Goal: Transaction & Acquisition: Purchase product/service

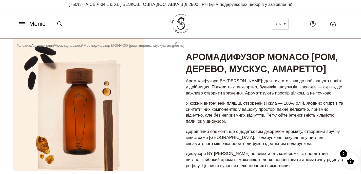
click at [21, 25] on icon at bounding box center [22, 23] width 8 height 5
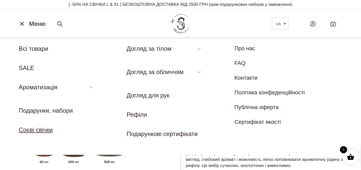
click at [40, 130] on link "Соєві свічки" at bounding box center [36, 129] width 34 height 7
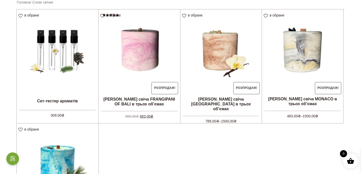
scroll to position [132, 0]
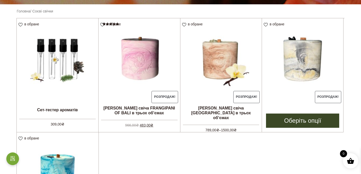
click at [298, 58] on img at bounding box center [302, 58] width 81 height 81
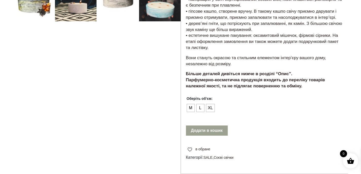
scroll to position [201, 0]
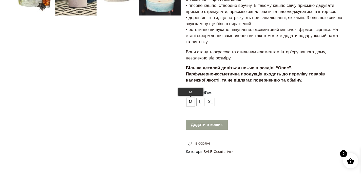
click at [192, 101] on span "М" at bounding box center [191, 102] width 7 height 8
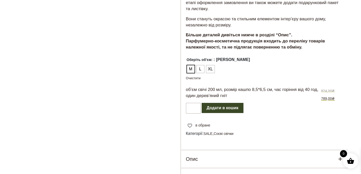
scroll to position [233, 0]
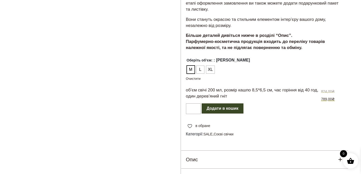
click at [200, 74] on ul "М L XL" at bounding box center [264, 70] width 157 height 10
click at [200, 71] on span "L" at bounding box center [200, 69] width 7 height 8
click at [190, 70] on span "М" at bounding box center [191, 69] width 7 height 8
click at [200, 69] on span "L" at bounding box center [200, 69] width 7 height 8
click at [212, 70] on span "XL" at bounding box center [211, 69] width 8 height 8
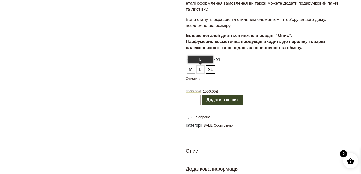
click at [202, 69] on span "L" at bounding box center [200, 69] width 7 height 8
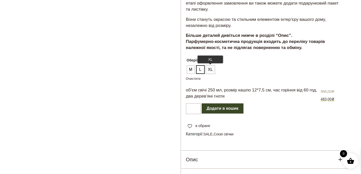
click at [213, 68] on span "XL" at bounding box center [211, 69] width 8 height 8
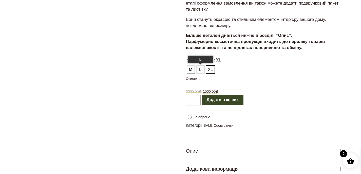
click at [202, 68] on span "L" at bounding box center [200, 69] width 7 height 8
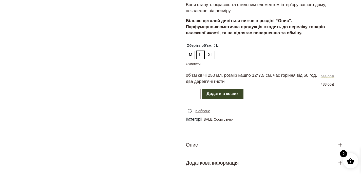
scroll to position [217, 0]
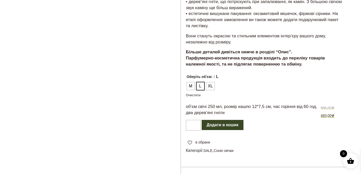
click at [206, 86] on ul "М L XL" at bounding box center [264, 86] width 157 height 10
click at [211, 87] on span "XL" at bounding box center [211, 86] width 8 height 8
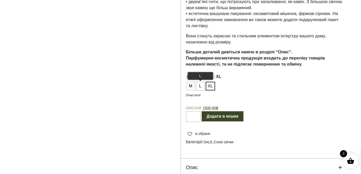
click at [199, 86] on span "L" at bounding box center [200, 86] width 7 height 8
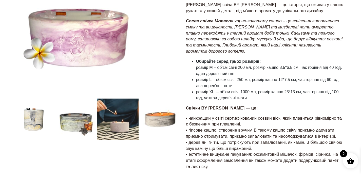
scroll to position [77, 0]
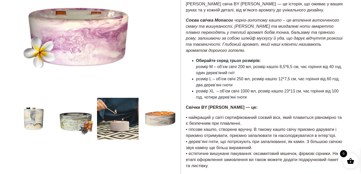
click at [74, 120] on div at bounding box center [97, 161] width 168 height 399
click at [73, 125] on div at bounding box center [97, 161] width 168 height 399
click at [131, 127] on div at bounding box center [97, 161] width 168 height 399
click at [164, 119] on div at bounding box center [97, 161] width 168 height 399
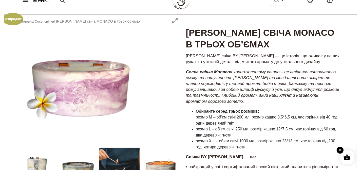
scroll to position [0, 0]
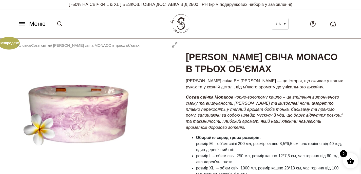
click at [23, 22] on icon at bounding box center [22, 23] width 8 height 5
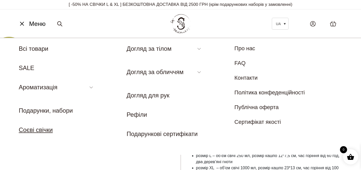
click at [42, 129] on link "Соєві свічки" at bounding box center [36, 129] width 34 height 7
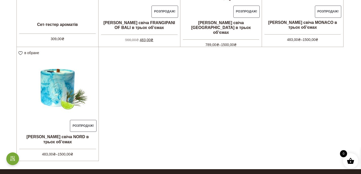
scroll to position [218, 0]
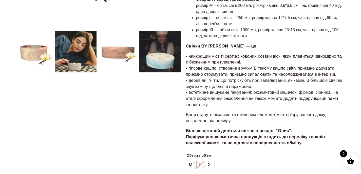
scroll to position [161, 0]
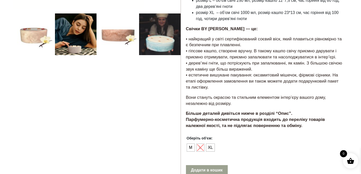
click at [202, 142] on ul "М L XL" at bounding box center [207, 147] width 42 height 10
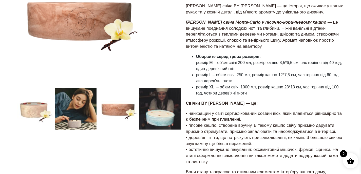
scroll to position [89, 0]
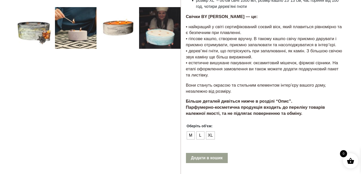
scroll to position [173, 0]
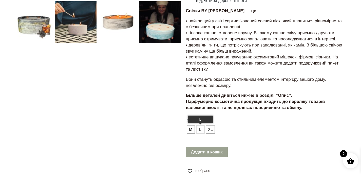
click at [201, 131] on span "L" at bounding box center [200, 129] width 7 height 8
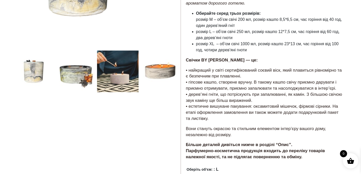
scroll to position [129, 0]
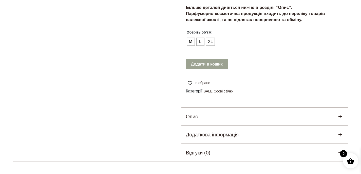
scroll to position [264, 0]
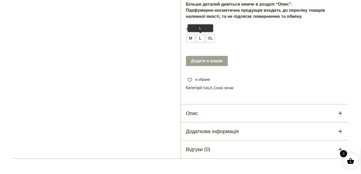
click at [201, 36] on span "L" at bounding box center [200, 38] width 7 height 8
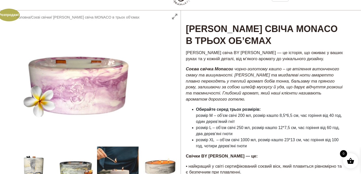
scroll to position [0, 0]
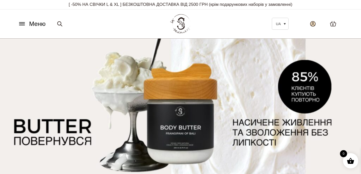
click at [312, 24] on icon at bounding box center [313, 23] width 5 height 5
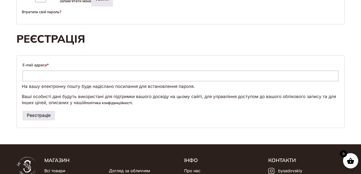
scroll to position [176, 0]
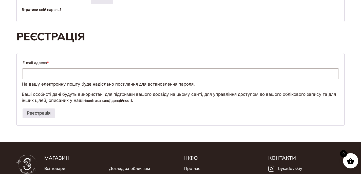
click at [50, 79] on input "E-mail адреса *" at bounding box center [181, 73] width 316 height 11
click at [55, 79] on input "**********" at bounding box center [181, 73] width 316 height 11
type input "**********"
click at [7, 83] on article "**********" at bounding box center [180, 25] width 361 height 217
click at [39, 118] on button "Реєстрація" at bounding box center [39, 113] width 32 height 10
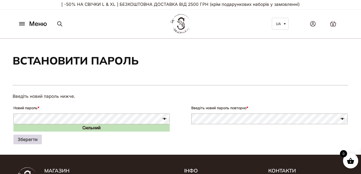
click at [26, 140] on button "Зберегти" at bounding box center [27, 139] width 28 height 10
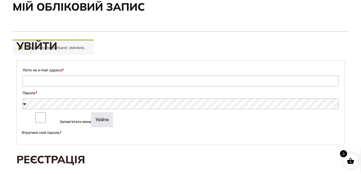
scroll to position [55, 0]
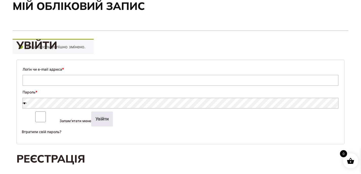
click at [63, 81] on input "Логін чи e-mail адреса *" at bounding box center [181, 80] width 316 height 11
click at [55, 80] on input "**********" at bounding box center [181, 80] width 316 height 11
type input "**********"
click at [35, 102] on span at bounding box center [178, 104] width 316 height 6
click at [57, 103] on span at bounding box center [178, 104] width 316 height 6
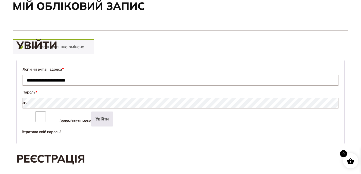
click at [132, 121] on p "Запам'ятати мене Увійти" at bounding box center [181, 119] width 318 height 16
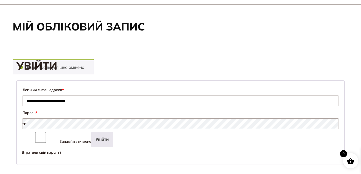
scroll to position [0, 0]
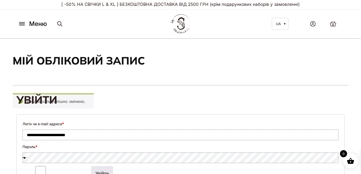
click at [316, 24] on link at bounding box center [313, 24] width 16 height 16
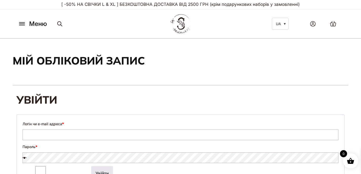
click at [186, 31] on img at bounding box center [180, 23] width 20 height 19
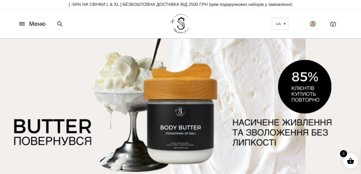
click at [315, 24] on icon at bounding box center [313, 23] width 5 height 5
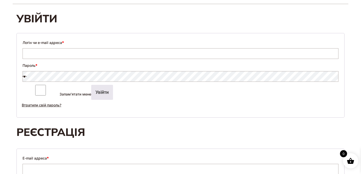
scroll to position [85, 0]
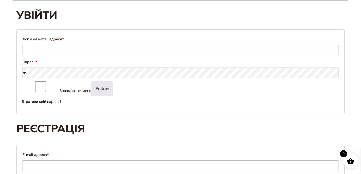
click at [44, 74] on span at bounding box center [178, 73] width 316 height 6
click at [41, 46] on input "Логін чи e-mail адреса *" at bounding box center [181, 50] width 316 height 11
click at [56, 50] on input "**********" at bounding box center [181, 50] width 316 height 11
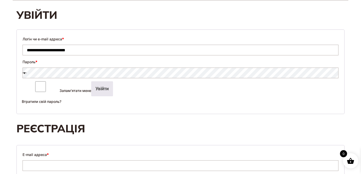
type input "**********"
click at [69, 74] on span at bounding box center [178, 73] width 316 height 6
click at [24, 73] on span at bounding box center [178, 73] width 316 height 6
click at [17, 73] on form "**********" at bounding box center [180, 71] width 328 height 84
click at [25, 74] on span at bounding box center [178, 73] width 316 height 6
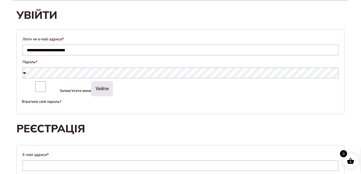
click at [302, 73] on span at bounding box center [178, 73] width 316 height 6
click at [294, 81] on p "Запам'ятати мене Увійти" at bounding box center [181, 88] width 318 height 16
click at [91, 91] on button "Увійти" at bounding box center [102, 88] width 22 height 15
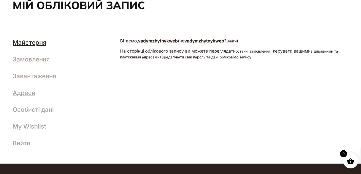
scroll to position [60, 0]
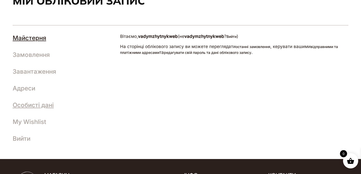
click at [37, 103] on link "Особисті дані" at bounding box center [33, 104] width 41 height 7
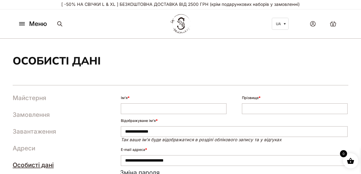
click at [166, 108] on input "Ім'я *" at bounding box center [174, 108] width 106 height 11
type input "*****"
click at [300, 109] on input "Прізвище *" at bounding box center [295, 108] width 106 height 11
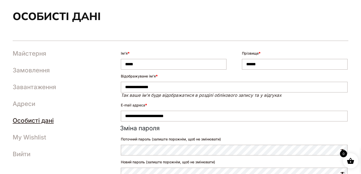
scroll to position [51, 0]
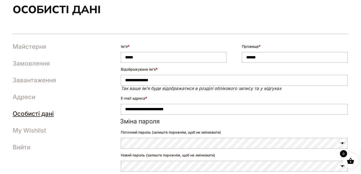
type input "******"
drag, startPoint x: 173, startPoint y: 81, endPoint x: 153, endPoint y: 80, distance: 19.8
click at [153, 80] on input "**********" at bounding box center [234, 80] width 227 height 11
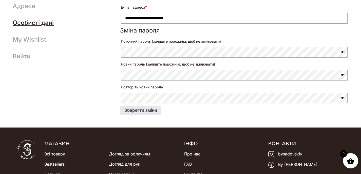
scroll to position [154, 0]
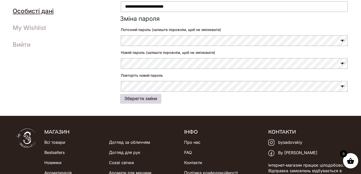
type input "**********"
click at [145, 98] on button "Зберегти зміни" at bounding box center [140, 99] width 41 height 10
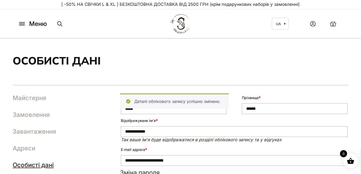
click at [162, 134] on input "**********" at bounding box center [234, 131] width 227 height 11
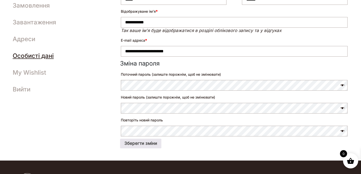
scroll to position [119, 0]
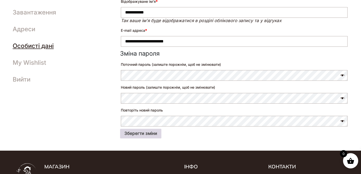
type input "**********"
click at [143, 134] on button "Зберегти зміни" at bounding box center [140, 134] width 41 height 10
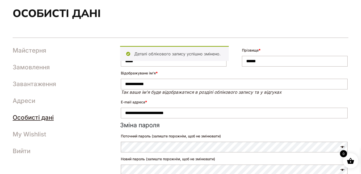
scroll to position [54, 0]
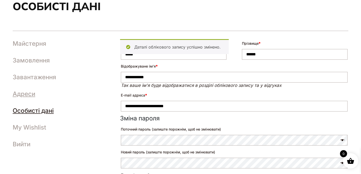
click at [28, 97] on link "Адреси" at bounding box center [24, 93] width 23 height 7
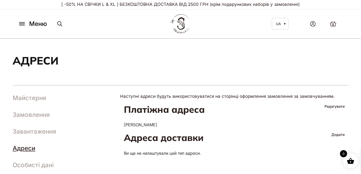
scroll to position [57, 0]
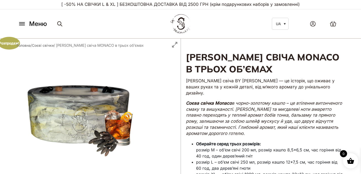
click at [24, 24] on icon at bounding box center [21, 24] width 5 height 0
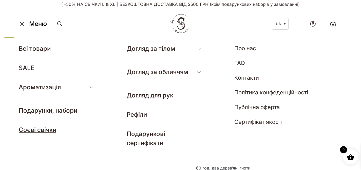
click at [50, 131] on link "Соєві свічки" at bounding box center [38, 129] width 38 height 7
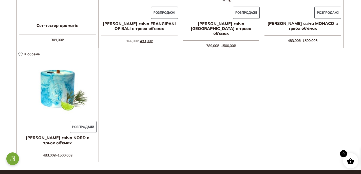
scroll to position [217, 0]
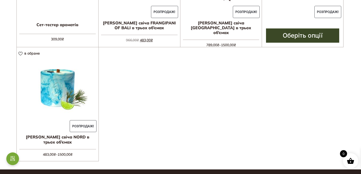
click at [292, 35] on link "Оберіть опції" at bounding box center [302, 35] width 73 height 14
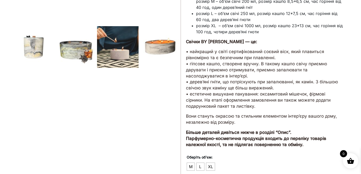
scroll to position [170, 0]
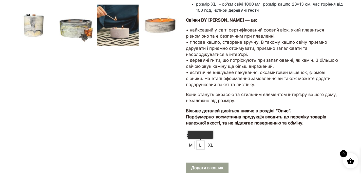
click at [200, 141] on span "L" at bounding box center [200, 145] width 7 height 8
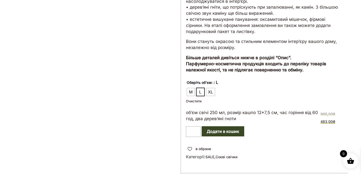
scroll to position [223, 0]
click at [223, 126] on button "Додати в кошик" at bounding box center [223, 131] width 43 height 10
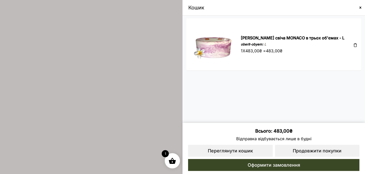
click at [145, 89] on span at bounding box center [182, 87] width 365 height 174
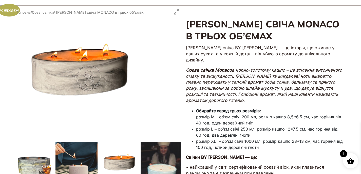
scroll to position [32, 0]
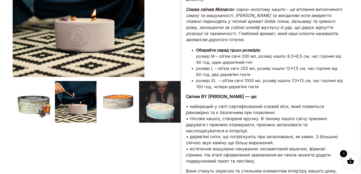
scroll to position [94, 0]
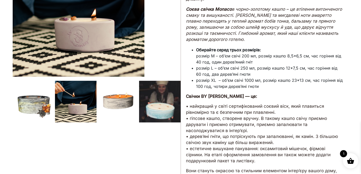
click at [41, 117] on div at bounding box center [97, 150] width 168 height 411
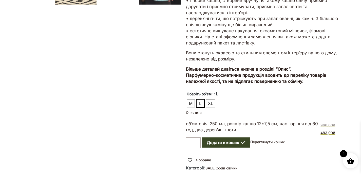
scroll to position [0, 0]
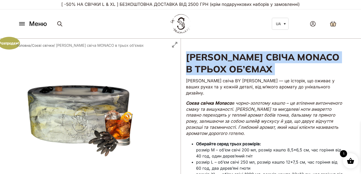
click at [334, 25] on icon at bounding box center [334, 23] width 6 height 5
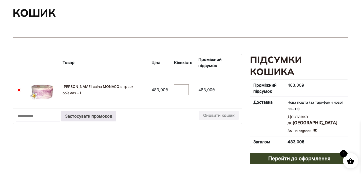
scroll to position [51, 0]
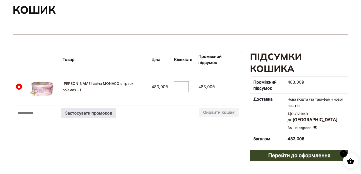
click at [20, 83] on link "×" at bounding box center [19, 86] width 6 height 6
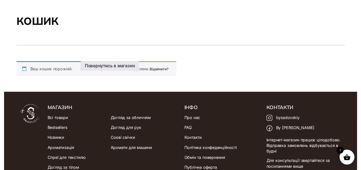
scroll to position [0, 0]
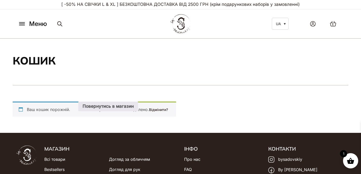
click at [24, 25] on icon at bounding box center [22, 23] width 8 height 5
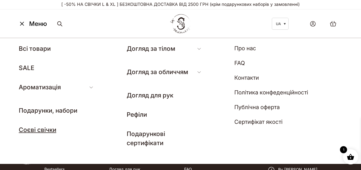
click at [46, 133] on link "Соєві свічки" at bounding box center [38, 129] width 38 height 7
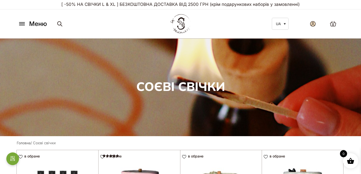
click at [315, 23] on icon at bounding box center [313, 23] width 5 height 5
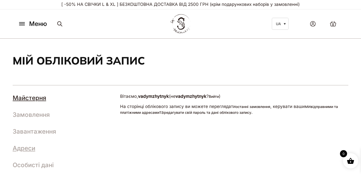
click at [25, 149] on link "Адреси" at bounding box center [24, 147] width 23 height 7
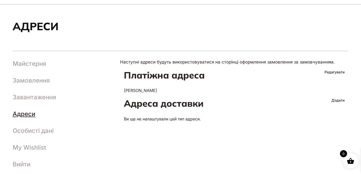
scroll to position [37, 0]
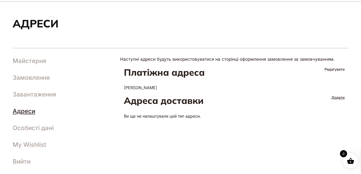
click at [340, 95] on link "Додати" at bounding box center [338, 97] width 13 height 5
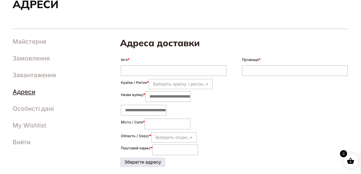
scroll to position [59, 0]
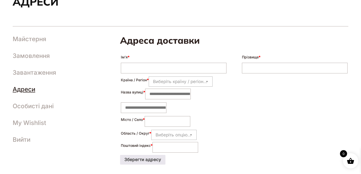
click at [146, 70] on input "Ім'я *" at bounding box center [174, 68] width 106 height 11
type input "*****"
click at [265, 67] on input "Прізвище *" at bounding box center [295, 68] width 106 height 11
type input "******"
click at [189, 79] on span "Виберіть країну / регіон…" at bounding box center [180, 81] width 54 height 5
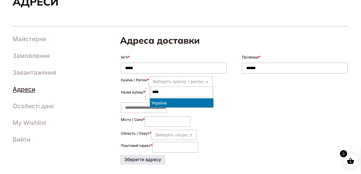
type input "****"
select select "**"
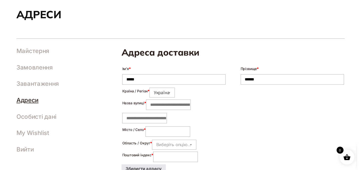
scroll to position [0, 0]
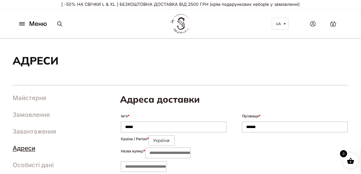
click at [32, 23] on span "Меню" at bounding box center [38, 23] width 18 height 9
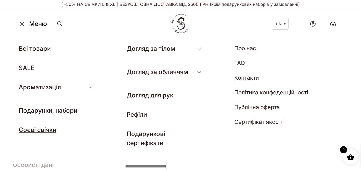
click at [42, 131] on link "Соєві свічки" at bounding box center [38, 129] width 38 height 7
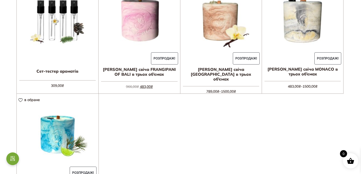
scroll to position [177, 0]
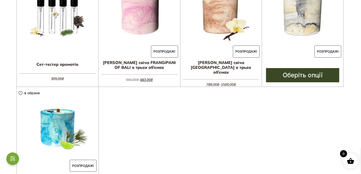
click at [299, 22] on img at bounding box center [302, 13] width 81 height 81
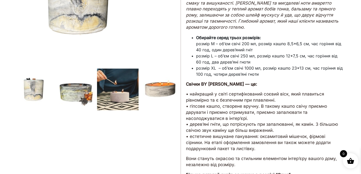
scroll to position [157, 0]
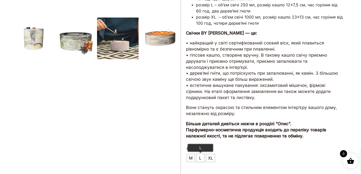
click at [202, 154] on span "L" at bounding box center [200, 158] width 7 height 8
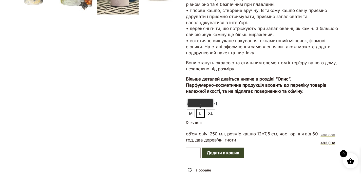
scroll to position [206, 0]
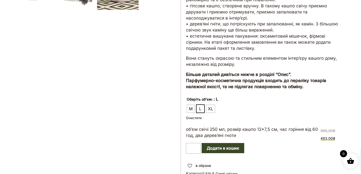
click at [223, 145] on button "Додати в кошик" at bounding box center [223, 148] width 43 height 10
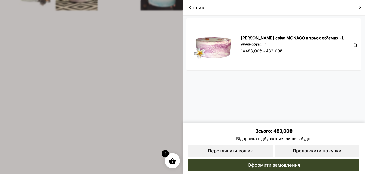
click at [360, 7] on span at bounding box center [360, 8] width 4 height 4
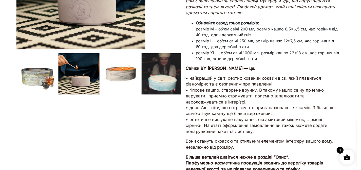
scroll to position [0, 0]
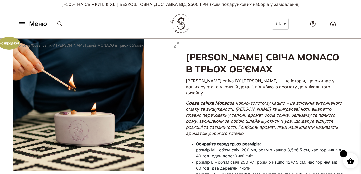
click at [22, 22] on icon at bounding box center [22, 23] width 8 height 5
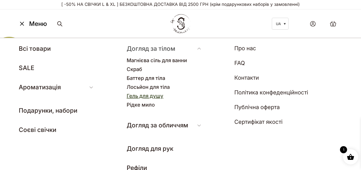
click at [149, 96] on link "Гель для душу" at bounding box center [145, 96] width 37 height 6
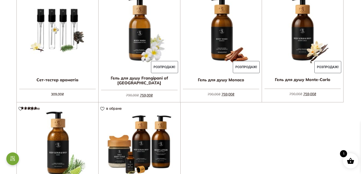
scroll to position [162, 0]
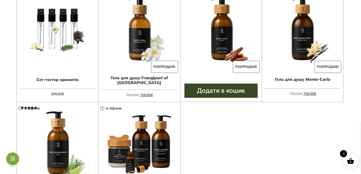
click at [222, 37] on img at bounding box center [222, 29] width 82 height 82
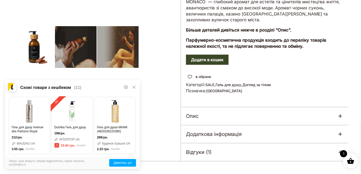
scroll to position [152, 0]
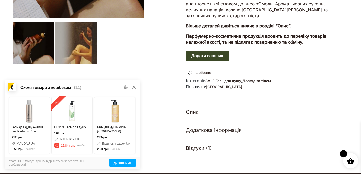
click at [134, 87] on icon at bounding box center [134, 87] width 4 height 4
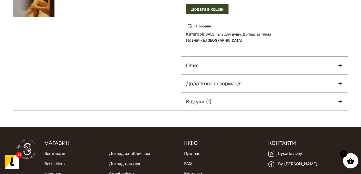
scroll to position [199, 0]
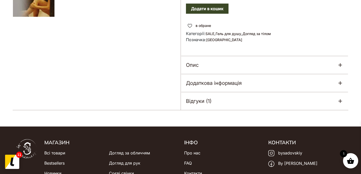
click at [199, 66] on div "Опис" at bounding box center [265, 65] width 168 height 18
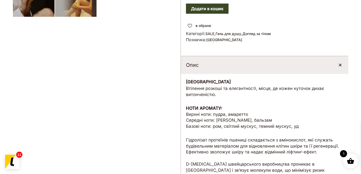
click at [199, 66] on div "Опис" at bounding box center [265, 65] width 168 height 18
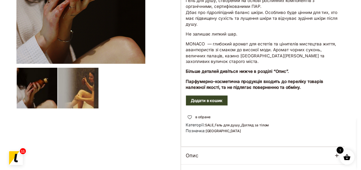
scroll to position [0, 0]
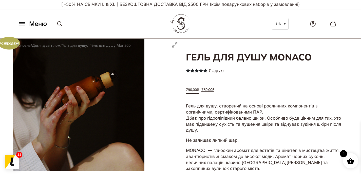
click at [20, 22] on icon at bounding box center [21, 22] width 5 height 0
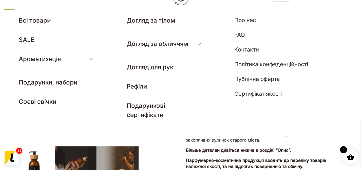
scroll to position [27, 0]
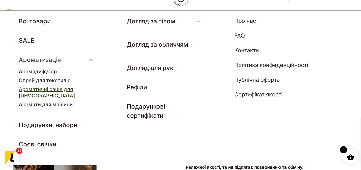
click at [50, 90] on link "Ароматичні саше для [DEMOGRAPHIC_DATA]" at bounding box center [47, 92] width 56 height 12
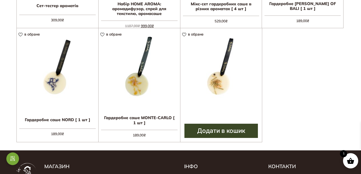
scroll to position [238, 0]
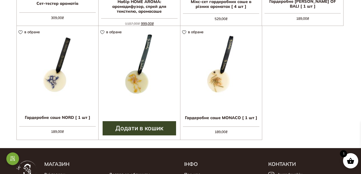
click at [142, 83] on img at bounding box center [140, 67] width 82 height 82
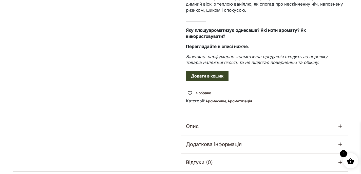
scroll to position [237, 0]
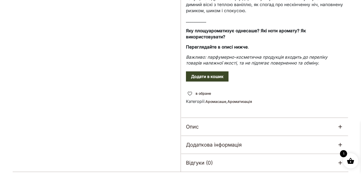
click at [211, 77] on button "Додати в кошик" at bounding box center [207, 76] width 43 height 10
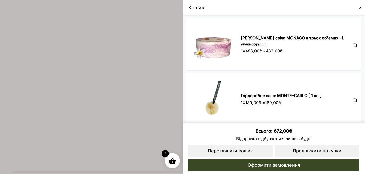
click at [133, 57] on span at bounding box center [182, 87] width 365 height 174
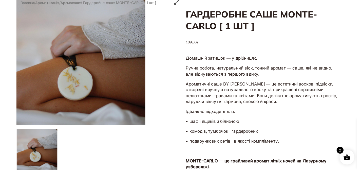
scroll to position [0, 0]
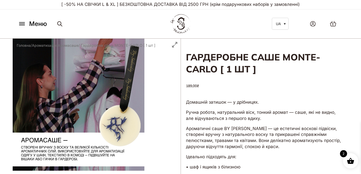
click at [20, 24] on icon at bounding box center [21, 24] width 5 height 0
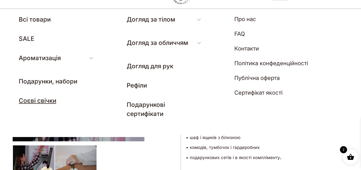
scroll to position [34, 0]
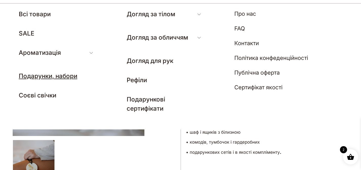
click at [55, 78] on link "Подарунки, набори" at bounding box center [48, 75] width 59 height 7
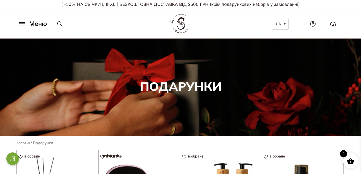
click at [332, 25] on span "2" at bounding box center [333, 25] width 2 height 4
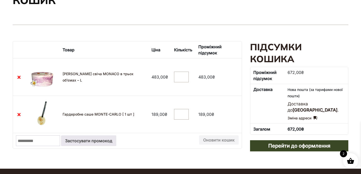
scroll to position [62, 0]
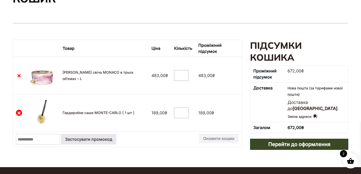
click at [18, 110] on кошика"] "×" at bounding box center [19, 113] width 6 height 6
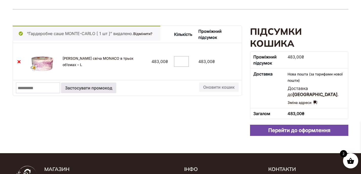
scroll to position [76, 0]
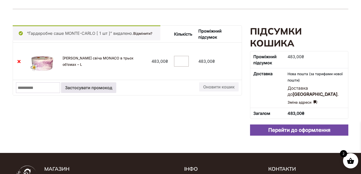
click at [290, 124] on link "Перейти до оформлення" at bounding box center [299, 129] width 98 height 11
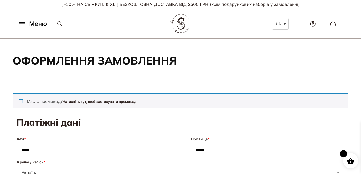
select select "****"
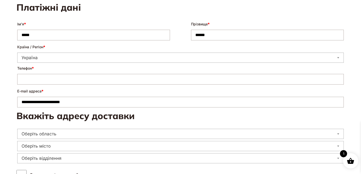
scroll to position [115, 0]
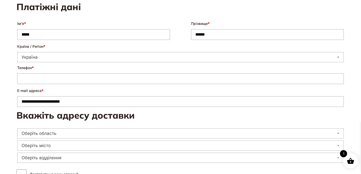
click at [46, 81] on input "Телефон *" at bounding box center [180, 78] width 327 height 11
type input "**********"
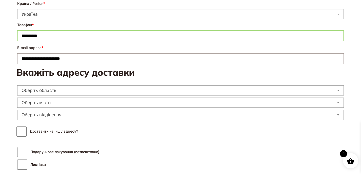
scroll to position [170, 0]
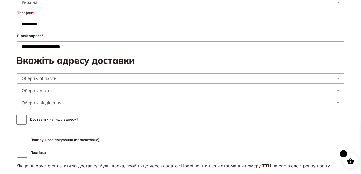
click at [63, 80] on span "Оберіть область" at bounding box center [180, 78] width 326 height 7
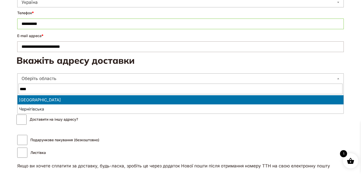
type input "****"
select select "**********"
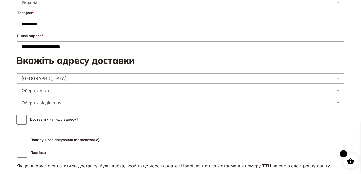
click at [60, 91] on span "Оберіть місто" at bounding box center [180, 90] width 326 height 7
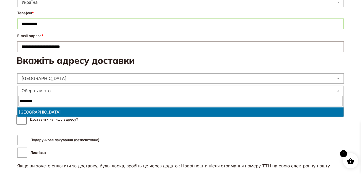
type input "********"
select select "**********"
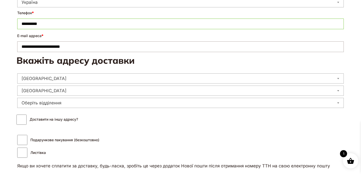
click at [63, 103] on span "Оберіть відділення" at bounding box center [180, 102] width 326 height 7
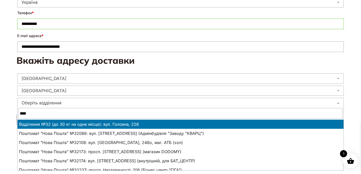
type input "****"
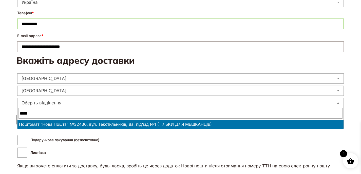
type input "*****"
select select "**********"
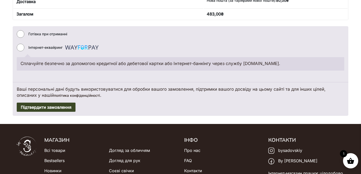
scroll to position [405, 0]
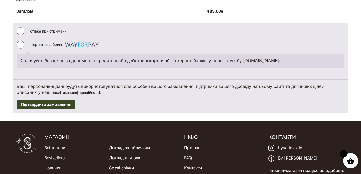
click at [67, 104] on button "Підтвердити замовлення" at bounding box center [46, 104] width 59 height 9
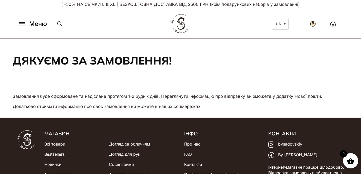
click at [315, 26] on icon at bounding box center [313, 24] width 6 height 6
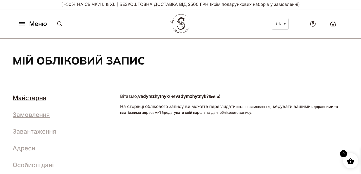
click at [39, 114] on link "Замовлення" at bounding box center [31, 114] width 37 height 7
